Goal: Transaction & Acquisition: Download file/media

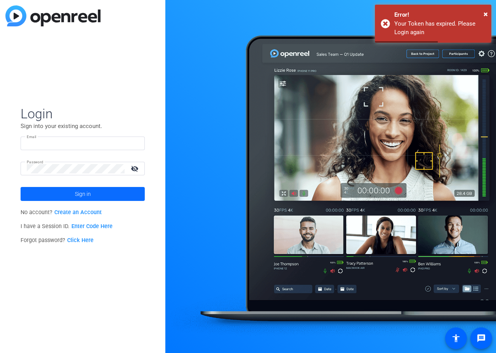
type input "[EMAIL_ADDRESS][DOMAIN_NAME]"
click at [41, 189] on span at bounding box center [83, 194] width 124 height 19
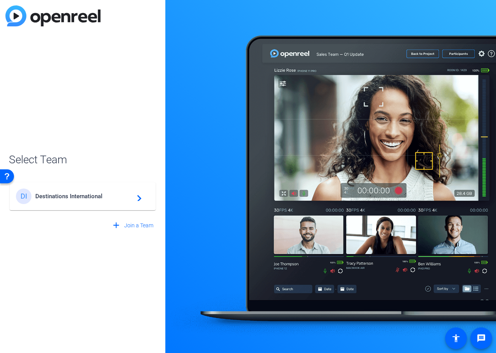
click at [88, 200] on div "DI Destinations International navigate_next" at bounding box center [82, 196] width 133 height 16
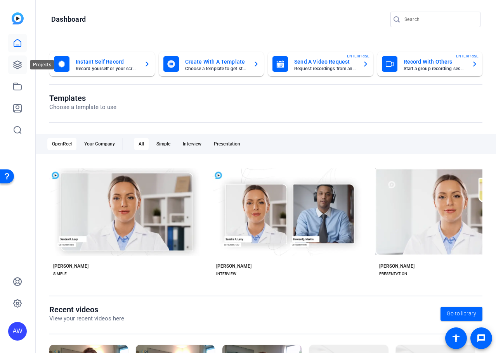
click at [18, 68] on icon at bounding box center [18, 65] width 8 height 8
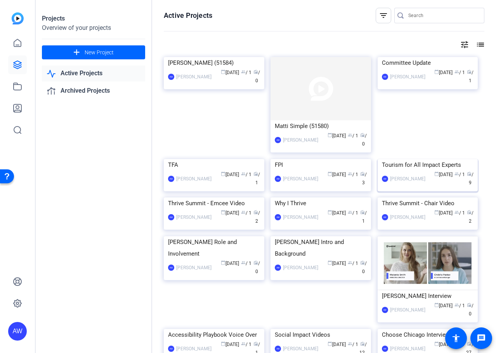
click at [418, 171] on div "Tourism for All Impact Experts" at bounding box center [428, 165] width 92 height 12
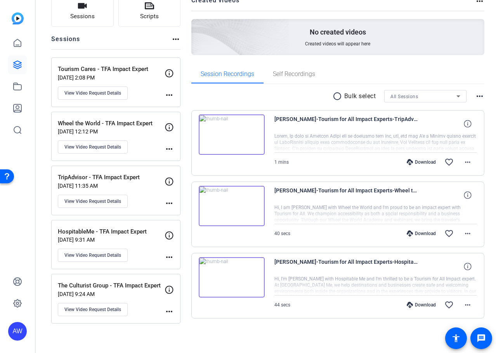
scroll to position [60, 0]
click at [229, 205] on img at bounding box center [232, 206] width 66 height 40
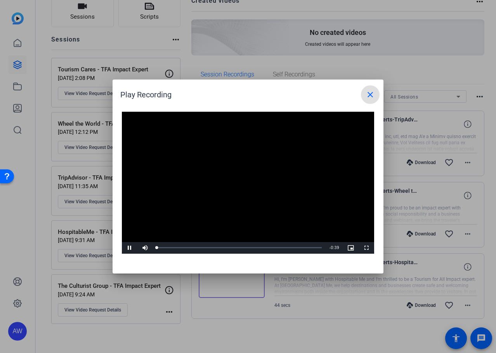
click at [229, 175] on video "Video Player" at bounding box center [248, 183] width 252 height 142
click at [139, 248] on span "Video Player" at bounding box center [145, 248] width 16 height 0
click at [130, 248] on span "Video Player" at bounding box center [130, 248] width 16 height 0
click at [145, 248] on span "Video Player" at bounding box center [145, 248] width 16 height 0
click at [163, 247] on div "44%" at bounding box center [162, 247] width 16 height 1
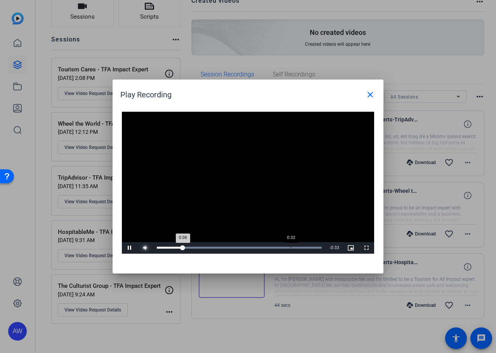
click at [291, 247] on div "Loaded : 100.00% 0:32 0:06" at bounding box center [239, 248] width 165 height 2
click at [370, 93] on mat-icon "close" at bounding box center [369, 94] width 9 height 9
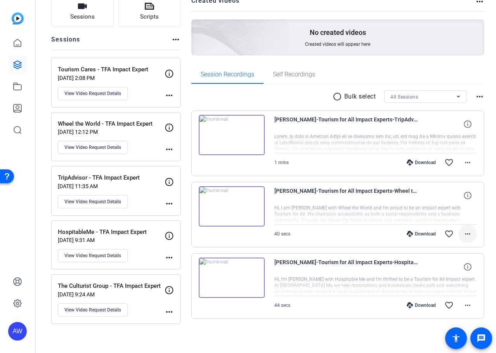
click at [463, 236] on mat-icon "more_horiz" at bounding box center [467, 233] width 9 height 9
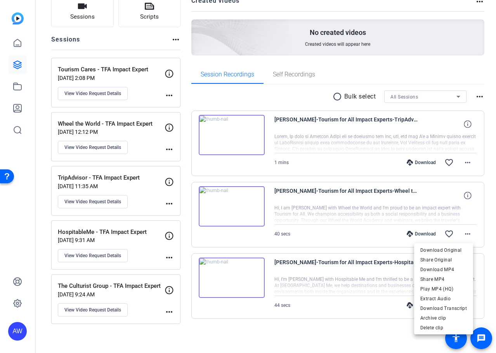
click at [460, 234] on div at bounding box center [248, 176] width 496 height 353
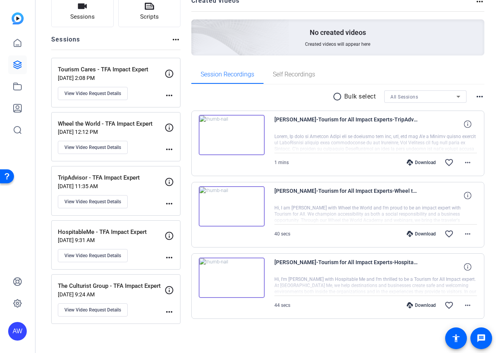
click at [463, 234] on mat-icon "more_horiz" at bounding box center [467, 233] width 9 height 9
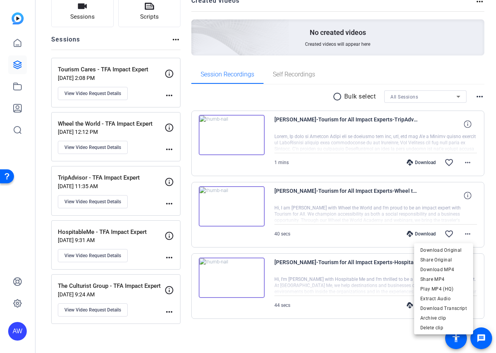
click at [282, 209] on div at bounding box center [248, 176] width 496 height 353
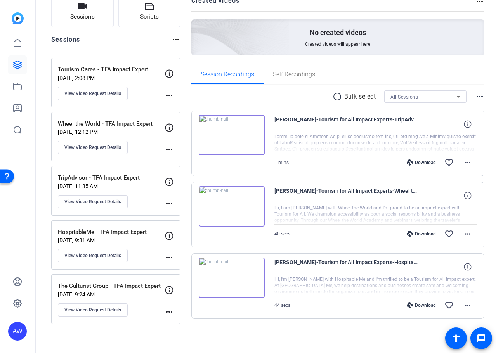
click at [288, 180] on div "[PERSON_NAME]-Tourism for All Impact Experts-TripAdvisor - TFA Impact Expert-17…" at bounding box center [337, 215] width 293 height 208
click at [323, 195] on span "[PERSON_NAME]-Tourism for All Impact Experts-Wheel the World - TFA Impact Exper…" at bounding box center [345, 195] width 143 height 19
click at [463, 234] on mat-icon "more_horiz" at bounding box center [467, 233] width 9 height 9
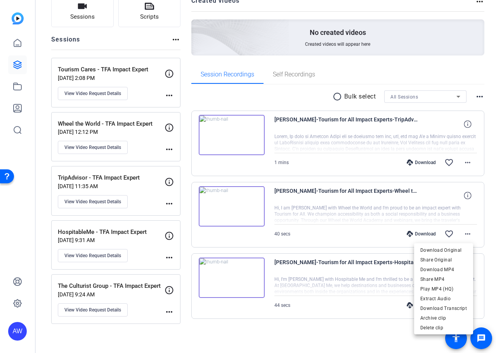
click at [17, 45] on div at bounding box center [248, 176] width 496 height 353
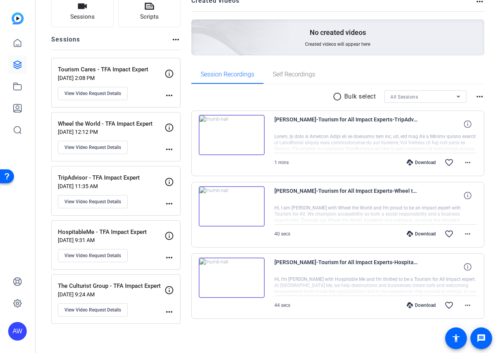
drag, startPoint x: 344, startPoint y: 212, endPoint x: 345, endPoint y: 206, distance: 5.6
click at [345, 206] on div at bounding box center [375, 214] width 203 height 19
click at [465, 230] on mat-icon "more_horiz" at bounding box center [467, 233] width 9 height 9
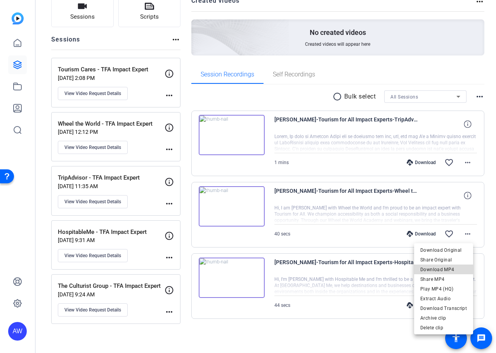
click at [447, 269] on span "Download MP4" at bounding box center [443, 269] width 47 height 9
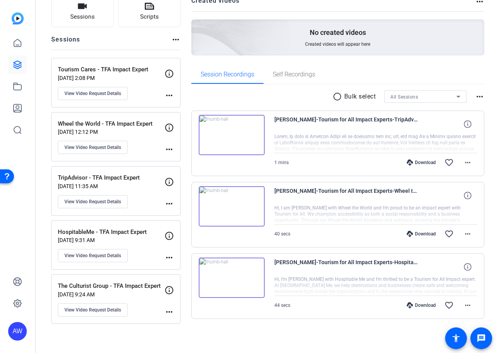
click at [226, 132] on img at bounding box center [232, 135] width 66 height 40
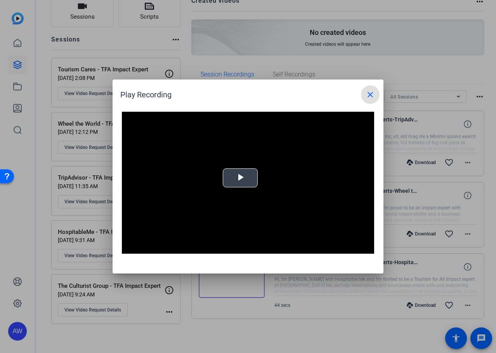
click at [258, 186] on video "Video Player" at bounding box center [248, 183] width 252 height 142
click at [368, 98] on mat-icon "close" at bounding box center [369, 94] width 9 height 9
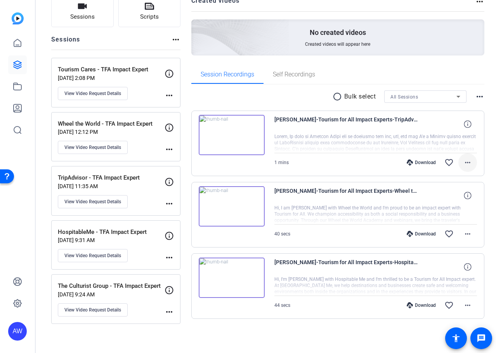
click at [463, 164] on mat-icon "more_horiz" at bounding box center [467, 162] width 9 height 9
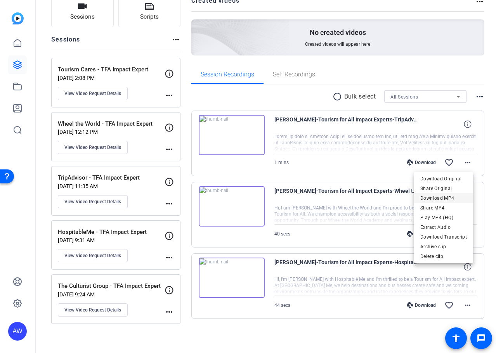
click at [462, 197] on span "Download MP4" at bounding box center [443, 198] width 47 height 9
